Goal: Task Accomplishment & Management: Use online tool/utility

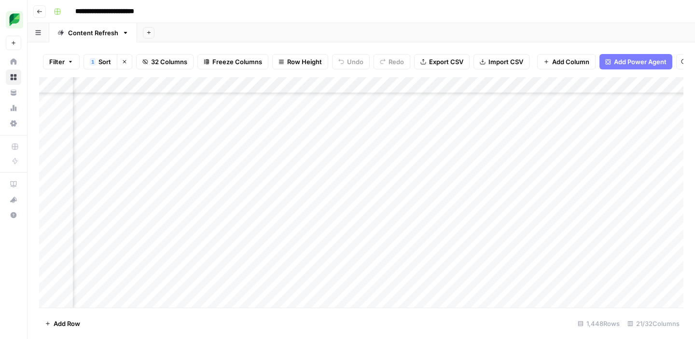
scroll to position [3110, 230]
drag, startPoint x: 492, startPoint y: 84, endPoint x: 526, endPoint y: 88, distance: 33.9
click at [526, 87] on div "Add Column" at bounding box center [361, 192] width 644 height 231
click at [350, 190] on div "Add Column" at bounding box center [361, 192] width 644 height 231
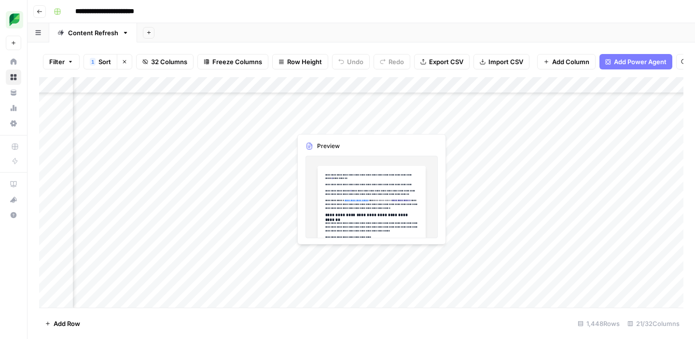
click at [327, 254] on div "Add Column" at bounding box center [361, 192] width 644 height 231
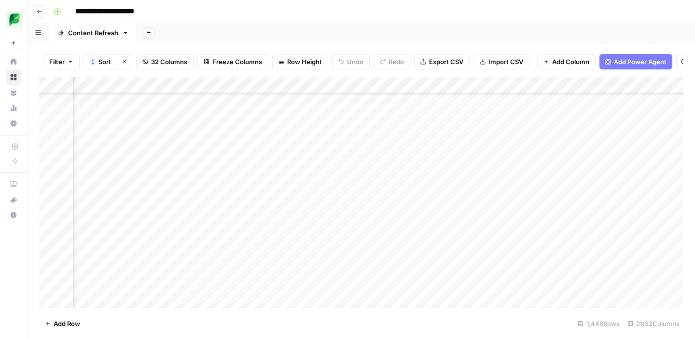
click at [369, 256] on div "Add Column" at bounding box center [361, 192] width 644 height 231
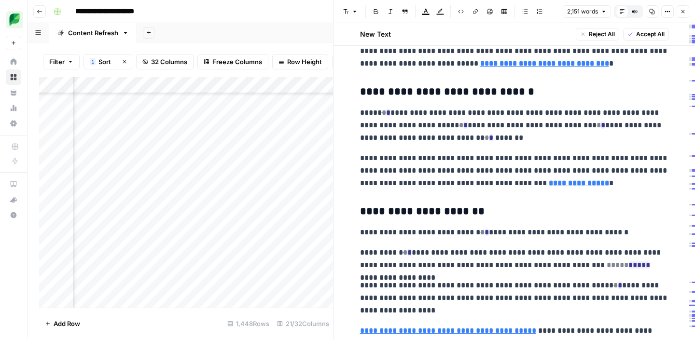
scroll to position [9495, 0]
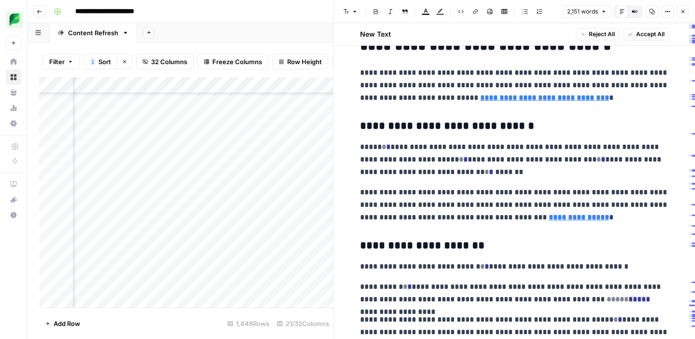
click at [278, 31] on div "Add Sheet" at bounding box center [416, 32] width 558 height 19
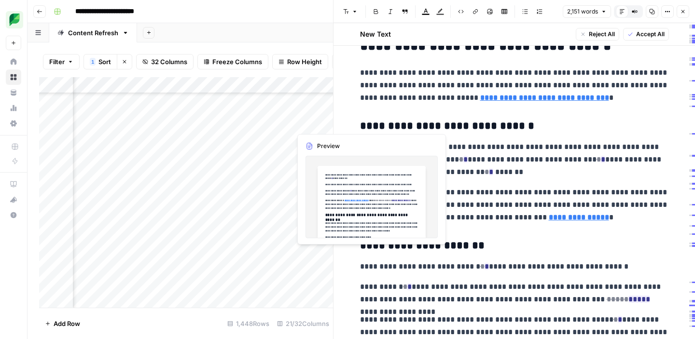
click at [311, 255] on div "Add Column" at bounding box center [186, 192] width 294 height 231
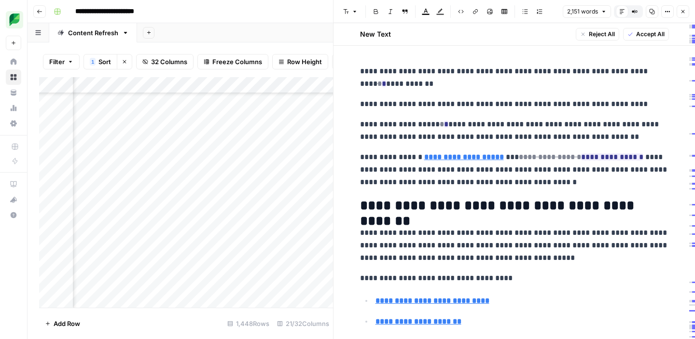
click at [684, 9] on icon "button" at bounding box center [683, 12] width 6 height 6
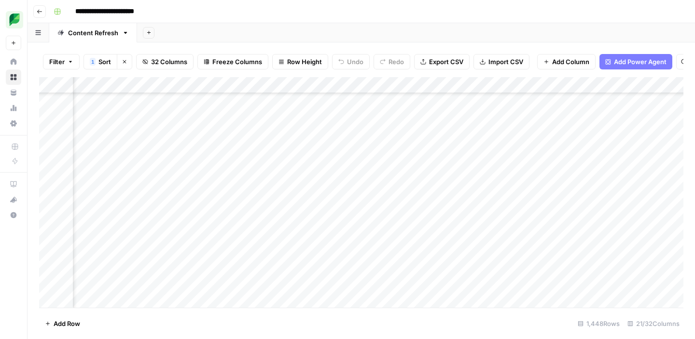
scroll to position [3110, 1353]
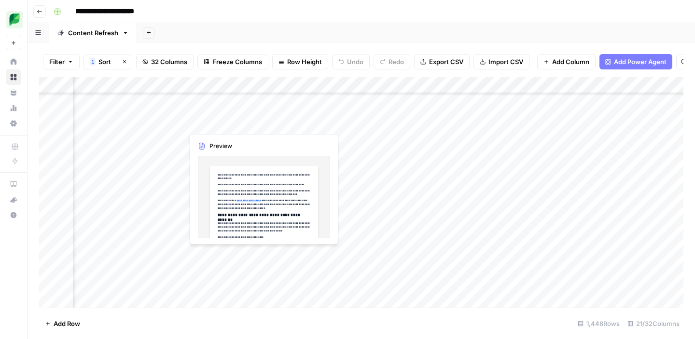
click at [224, 252] on div "Add Column" at bounding box center [361, 192] width 644 height 231
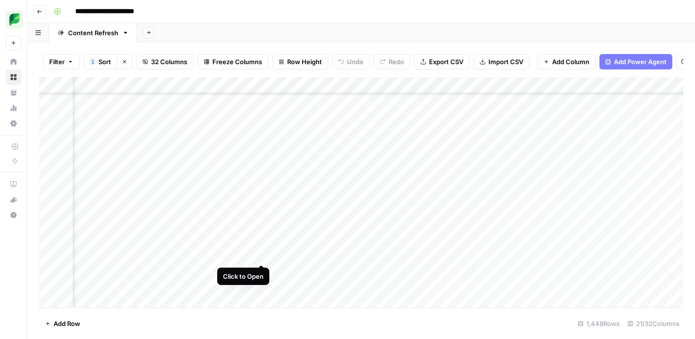
click at [261, 256] on div "Add Column" at bounding box center [361, 192] width 644 height 231
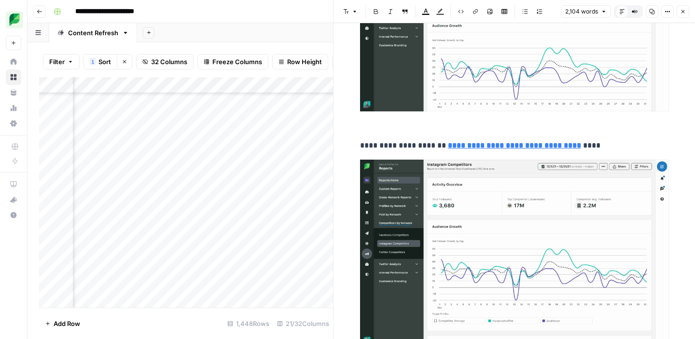
scroll to position [732, 0]
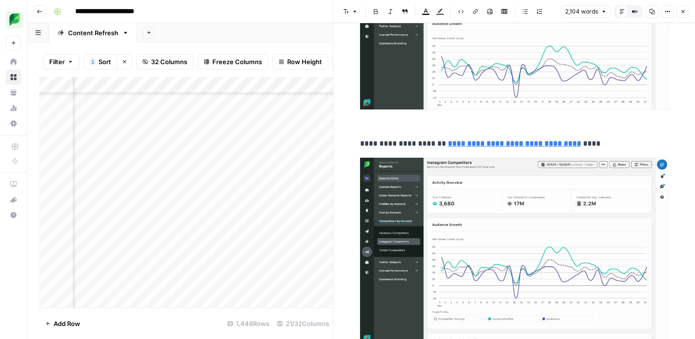
click at [384, 126] on p at bounding box center [514, 25] width 309 height 208
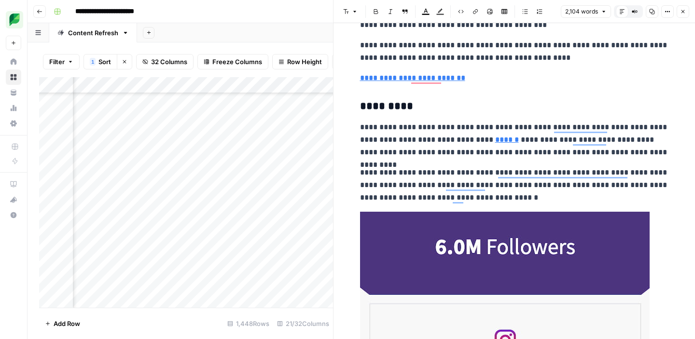
scroll to position [1182, 0]
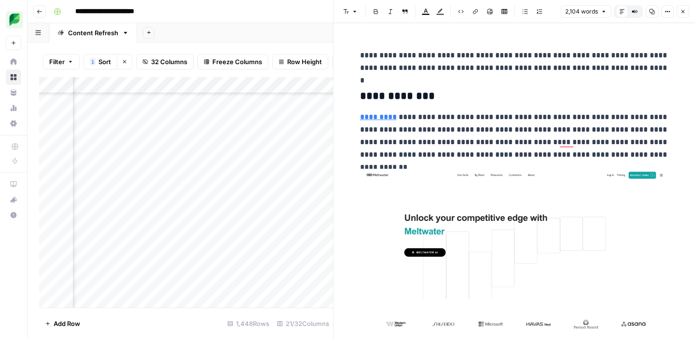
click at [204, 280] on div "Add Column" at bounding box center [186, 192] width 294 height 231
click at [683, 11] on icon "button" at bounding box center [682, 11] width 3 height 3
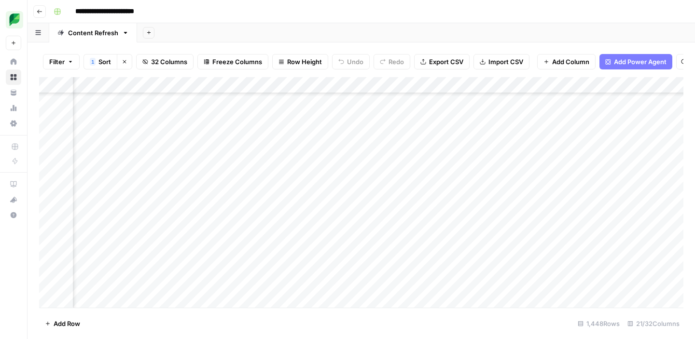
click at [369, 197] on div "Add Column" at bounding box center [361, 192] width 644 height 231
click at [342, 199] on div "Add Column" at bounding box center [361, 192] width 644 height 231
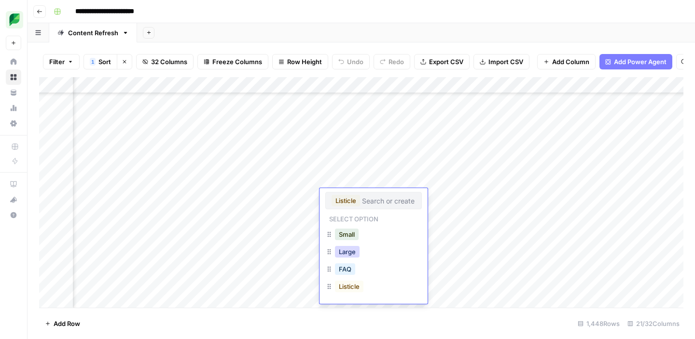
click at [342, 252] on button "Large" at bounding box center [347, 252] width 25 height 12
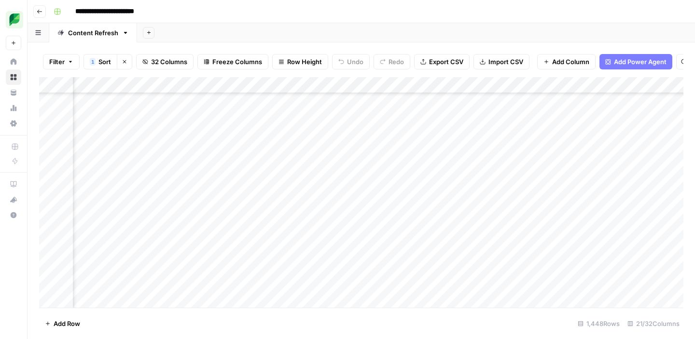
click at [387, 244] on div "Add Column" at bounding box center [361, 192] width 644 height 231
click at [309, 196] on div "Add Column" at bounding box center [361, 192] width 644 height 231
click at [406, 196] on div "Add Column" at bounding box center [361, 192] width 644 height 231
click at [507, 198] on div "Add Column" at bounding box center [361, 192] width 644 height 231
click at [461, 197] on div "Add Column" at bounding box center [361, 192] width 644 height 231
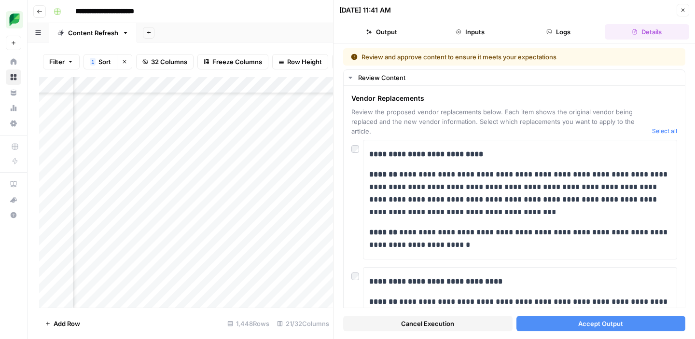
click at [382, 33] on button "Output" at bounding box center [381, 31] width 84 height 15
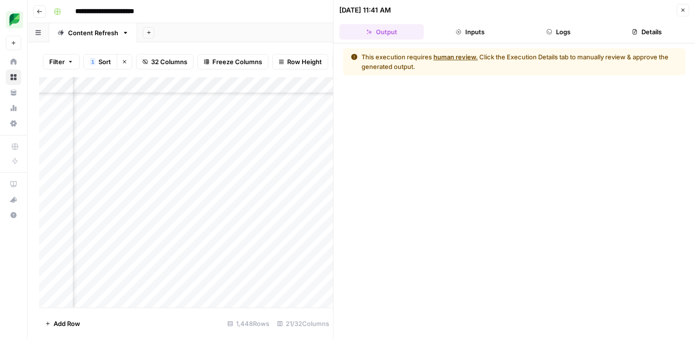
click at [444, 33] on button "Inputs" at bounding box center [469, 31] width 84 height 15
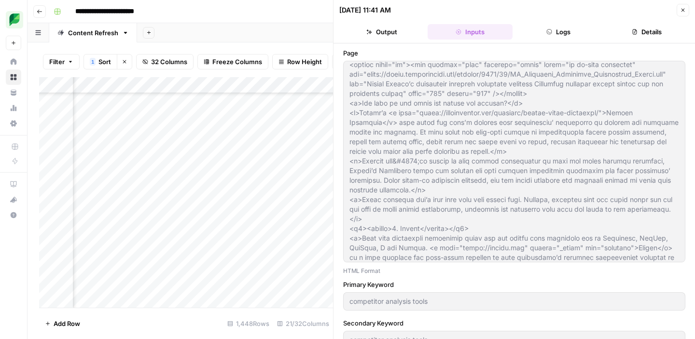
scroll to position [730, 0]
click at [683, 9] on icon "button" at bounding box center [683, 10] width 6 height 6
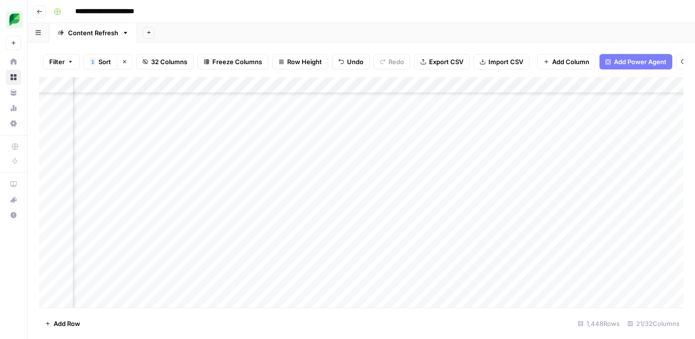
click at [430, 196] on div "Add Column" at bounding box center [361, 192] width 644 height 231
click at [468, 196] on div "Add Column" at bounding box center [361, 192] width 644 height 231
click at [328, 276] on div "Add Column" at bounding box center [361, 192] width 644 height 231
click at [327, 274] on div "Add Column" at bounding box center [361, 192] width 644 height 231
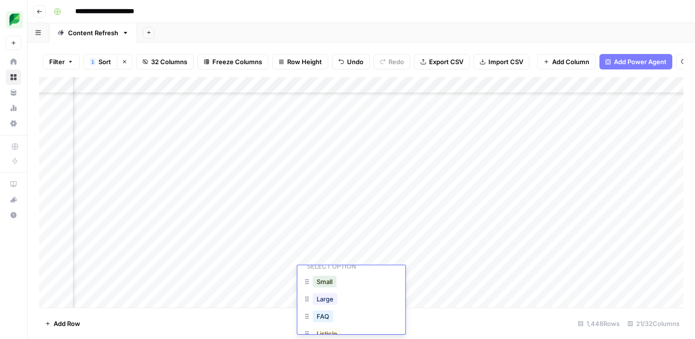
scroll to position [31, 0]
click at [332, 301] on button "Large" at bounding box center [325, 298] width 25 height 12
click at [395, 283] on div "Add Column" at bounding box center [361, 192] width 644 height 231
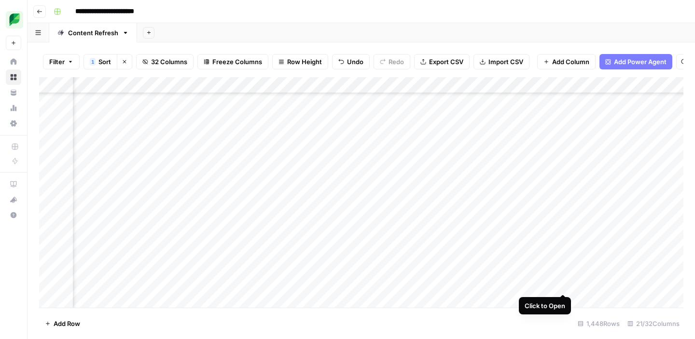
click at [561, 285] on div "Add Column" at bounding box center [361, 192] width 644 height 231
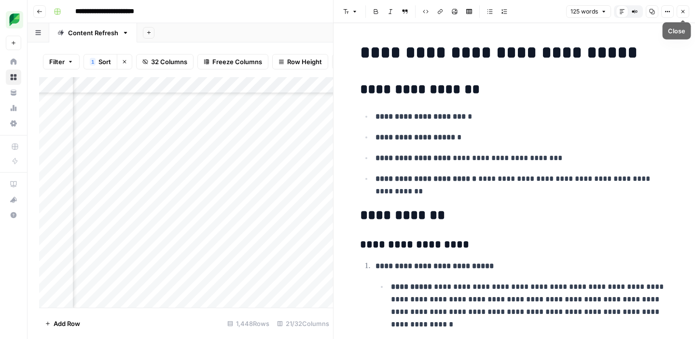
click at [680, 13] on icon "button" at bounding box center [683, 12] width 6 height 6
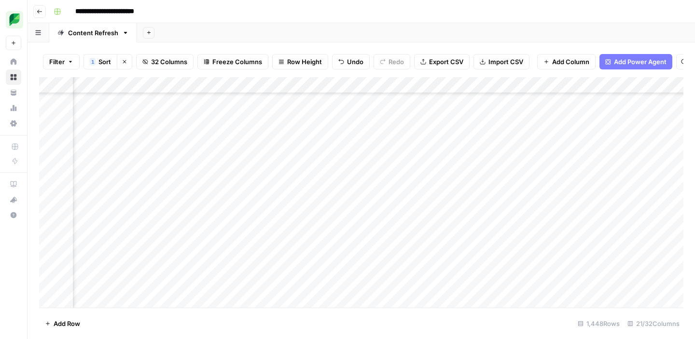
click at [596, 286] on div "Add Column" at bounding box center [361, 192] width 644 height 231
click at [396, 284] on div "Add Column" at bounding box center [361, 192] width 644 height 231
click at [475, 285] on div "Add Column" at bounding box center [361, 192] width 644 height 231
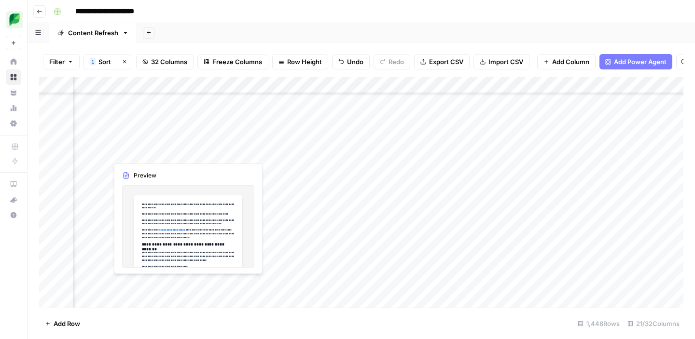
scroll to position [3081, 1287]
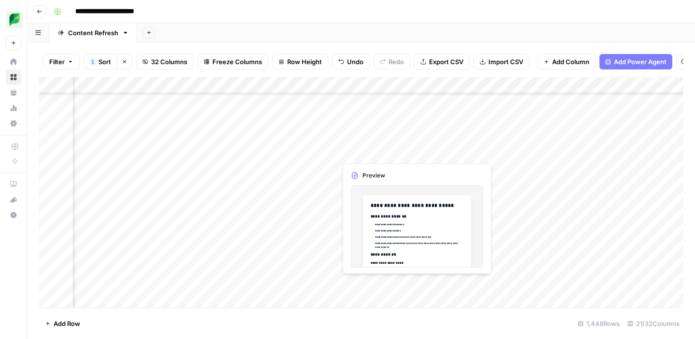
click at [375, 286] on div "Add Column" at bounding box center [361, 192] width 644 height 231
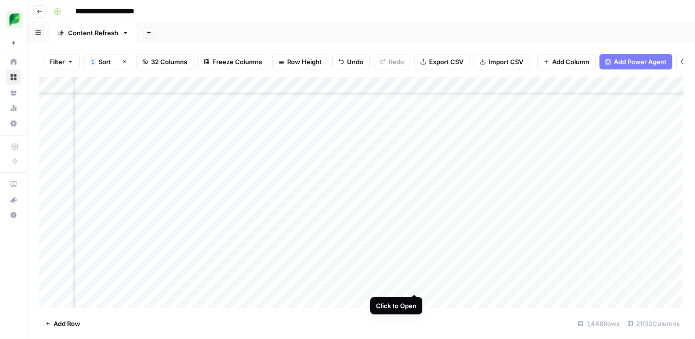
click at [414, 283] on div "Add Column" at bounding box center [361, 192] width 644 height 231
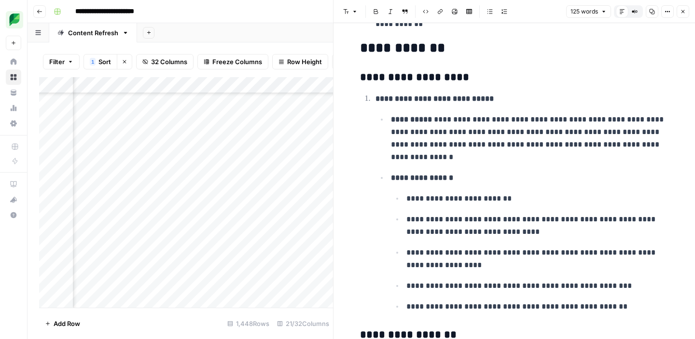
scroll to position [175, 0]
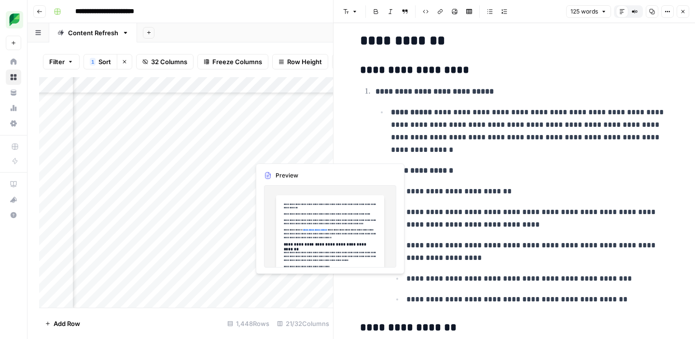
click at [277, 288] on div "Add Column" at bounding box center [186, 192] width 294 height 231
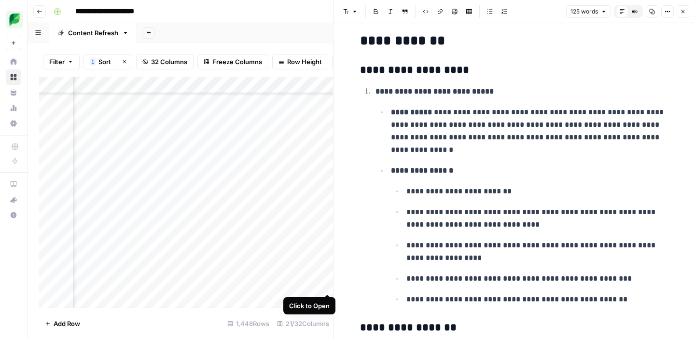
click at [329, 286] on div at bounding box center [334, 169] width 10 height 339
click at [328, 285] on div "Add Column" at bounding box center [186, 192] width 294 height 231
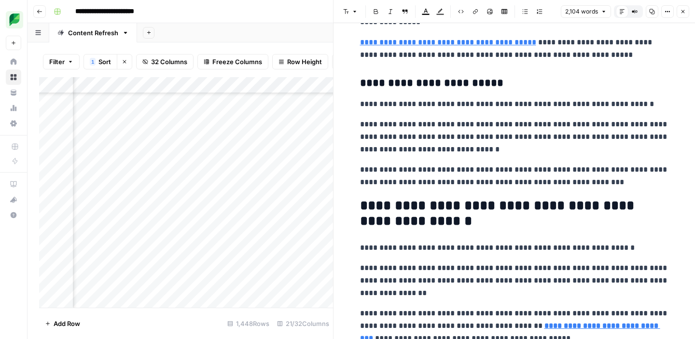
scroll to position [9598, 0]
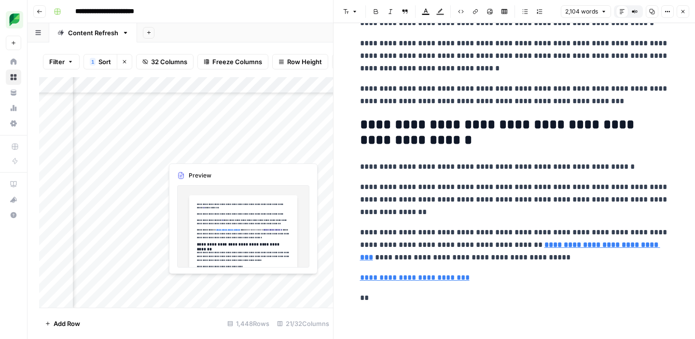
click at [203, 287] on div "Add Column" at bounding box center [186, 192] width 294 height 231
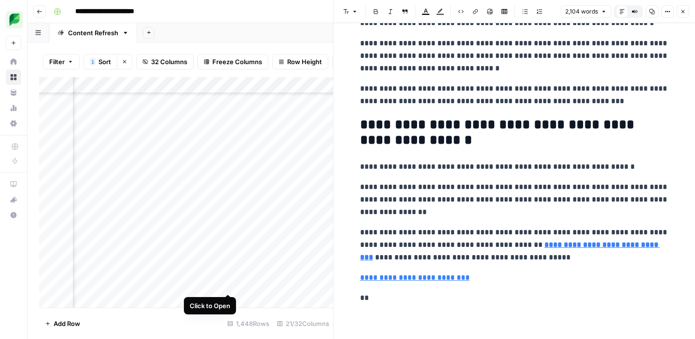
click at [227, 285] on div "Add Column" at bounding box center [186, 192] width 294 height 231
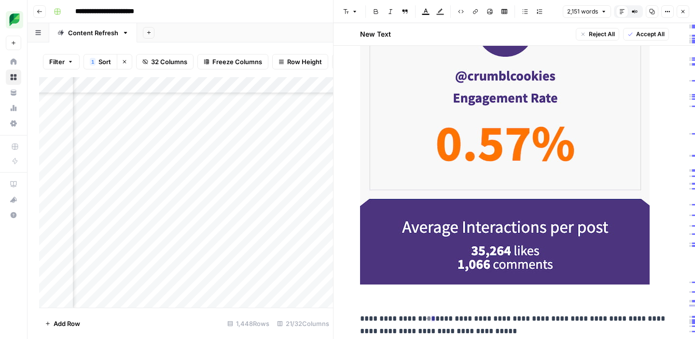
scroll to position [1666, 0]
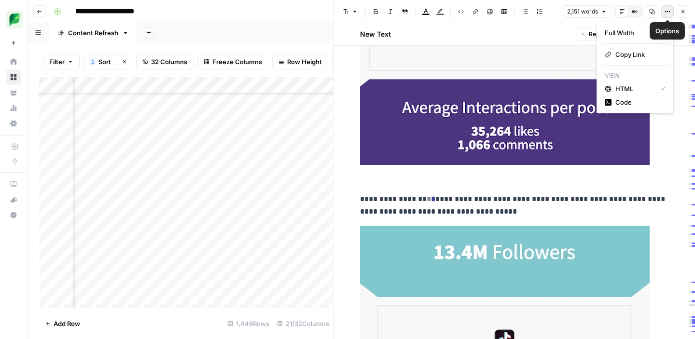
click at [665, 13] on icon "button" at bounding box center [667, 12] width 6 height 6
click at [649, 12] on icon "button" at bounding box center [652, 12] width 6 height 6
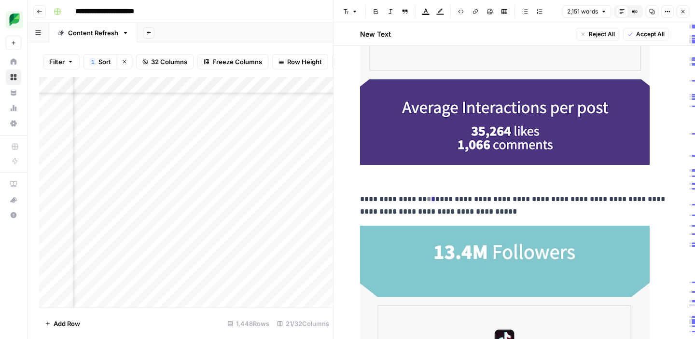
click at [681, 11] on icon "button" at bounding box center [683, 12] width 6 height 6
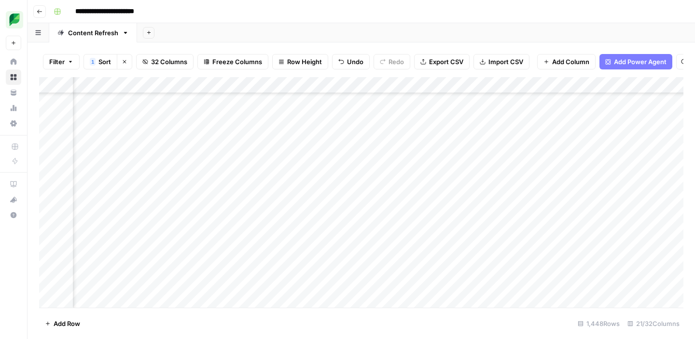
scroll to position [3081, 1008]
click at [434, 284] on div "Add Column" at bounding box center [361, 192] width 644 height 231
click at [433, 285] on div "Add Column" at bounding box center [361, 192] width 644 height 231
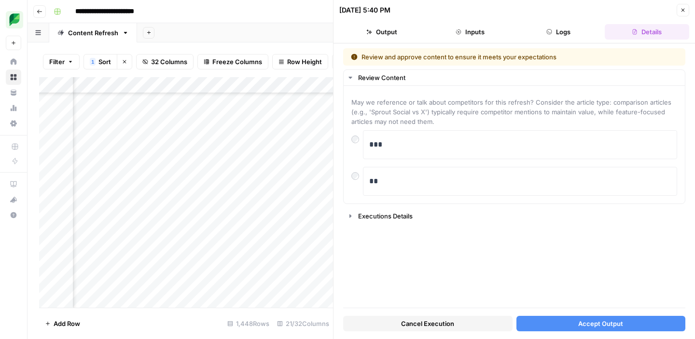
click at [535, 323] on button "Accept Output" at bounding box center [600, 323] width 169 height 15
